Goal: Task Accomplishment & Management: Manage account settings

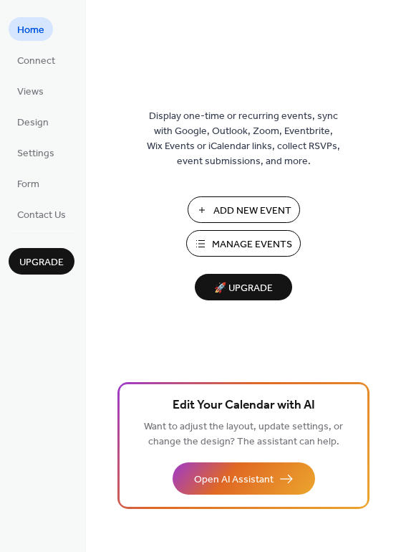
click at [252, 242] on span "Manage Events" at bounding box center [252, 244] width 80 height 15
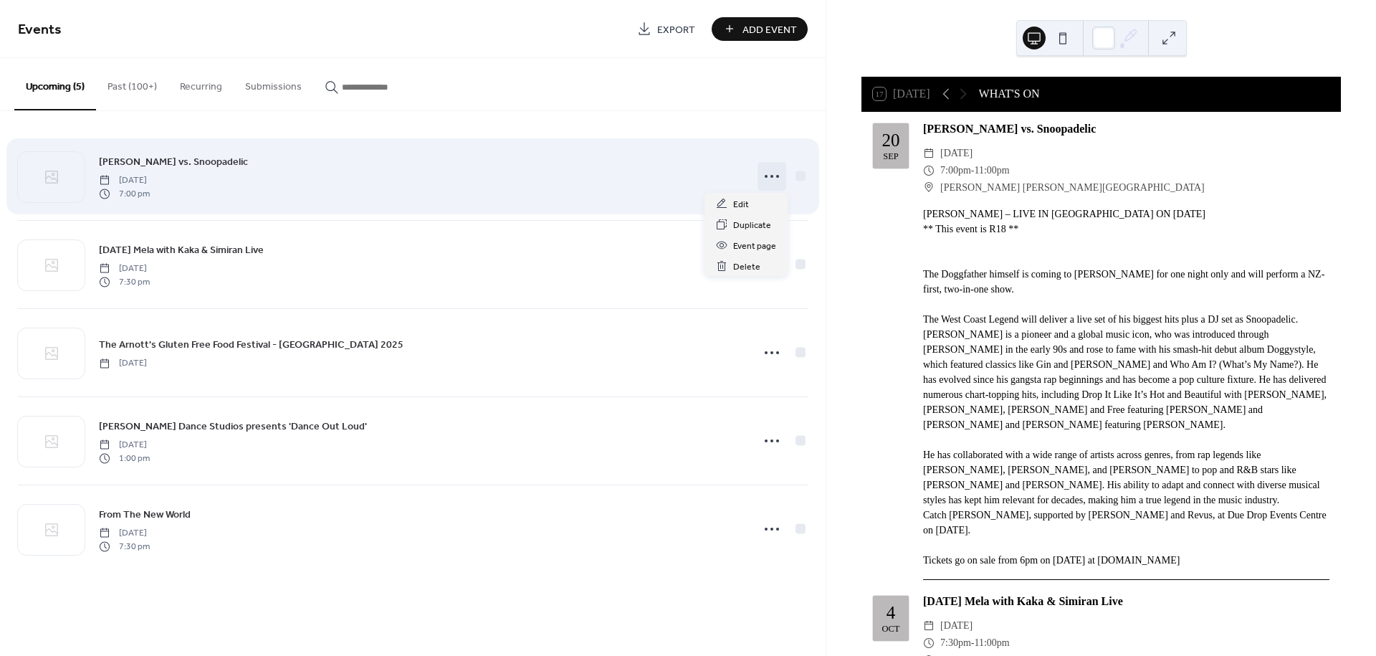
click at [773, 175] on circle at bounding box center [771, 176] width 3 height 3
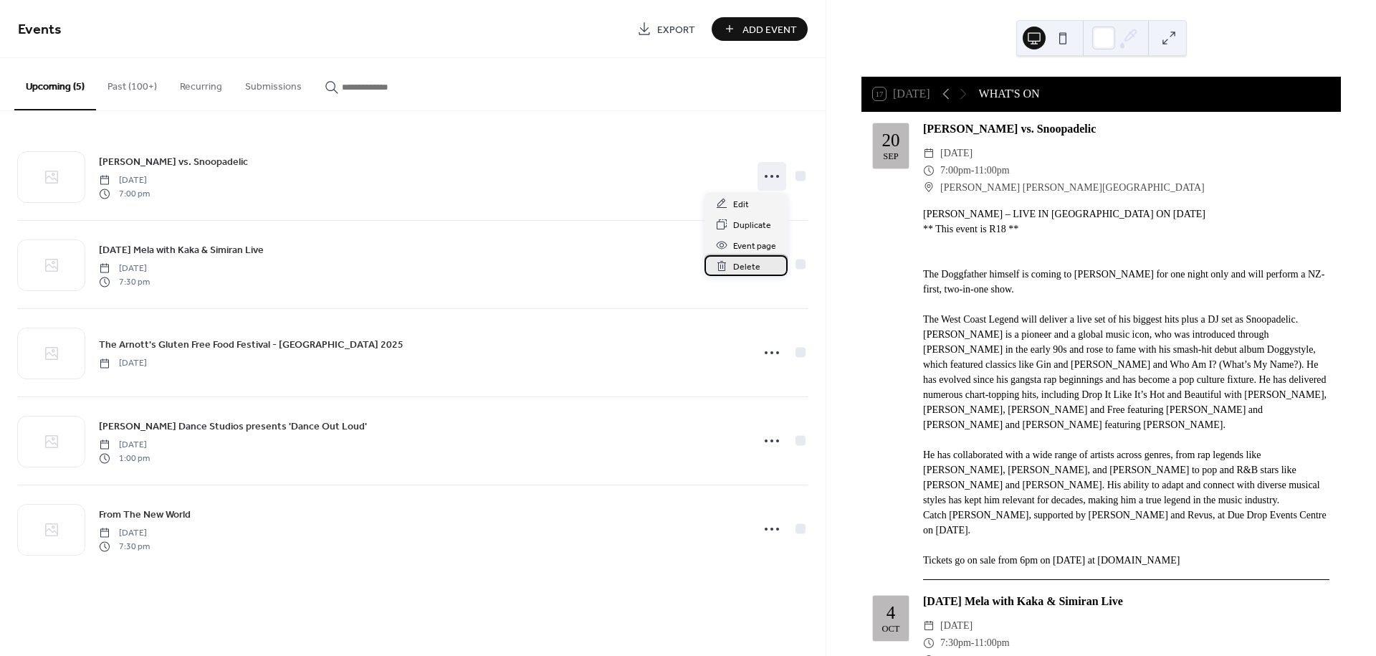
click at [744, 265] on span "Delete" at bounding box center [746, 266] width 27 height 15
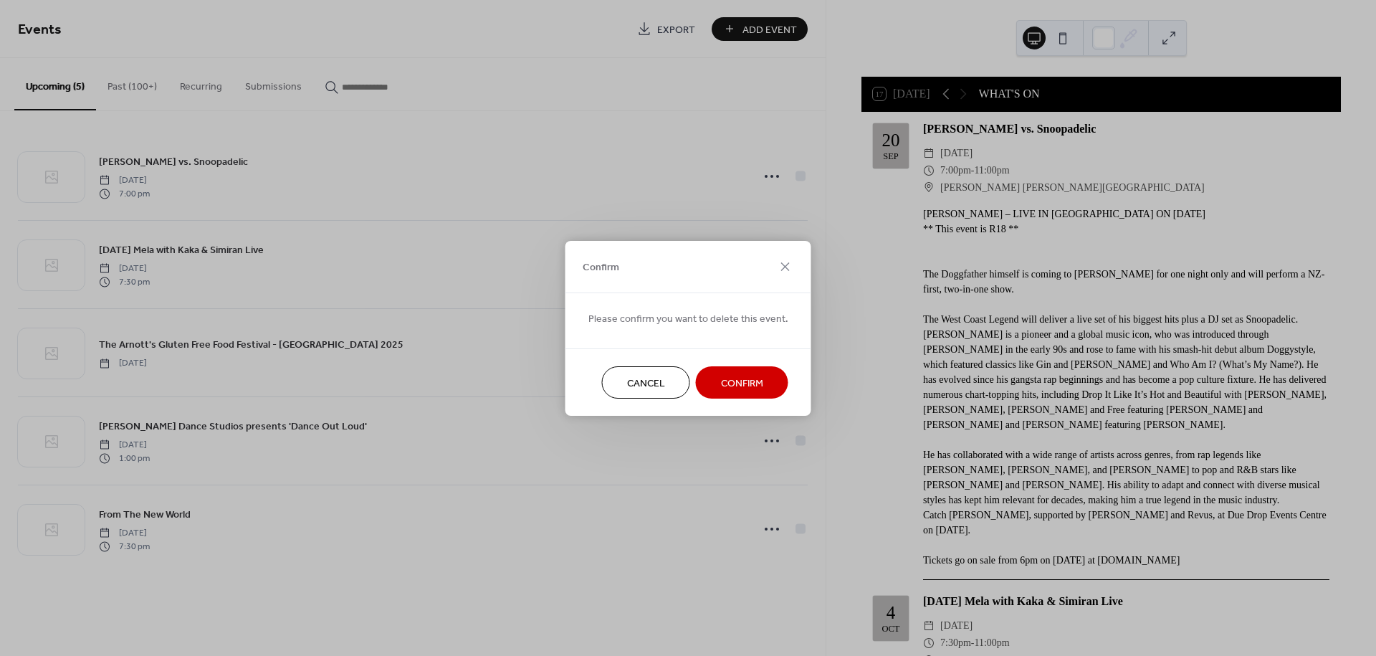
click at [721, 381] on span "Confirm" at bounding box center [742, 383] width 42 height 15
